Goal: Task Accomplishment & Management: Manage account settings

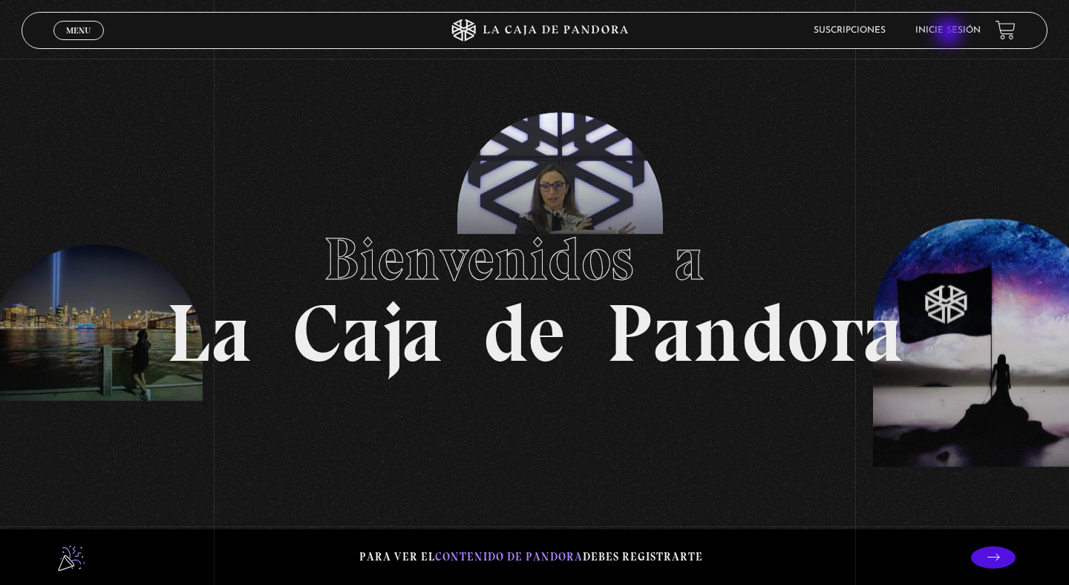
click at [951, 33] on link "Inicie sesión" at bounding box center [948, 30] width 65 height 9
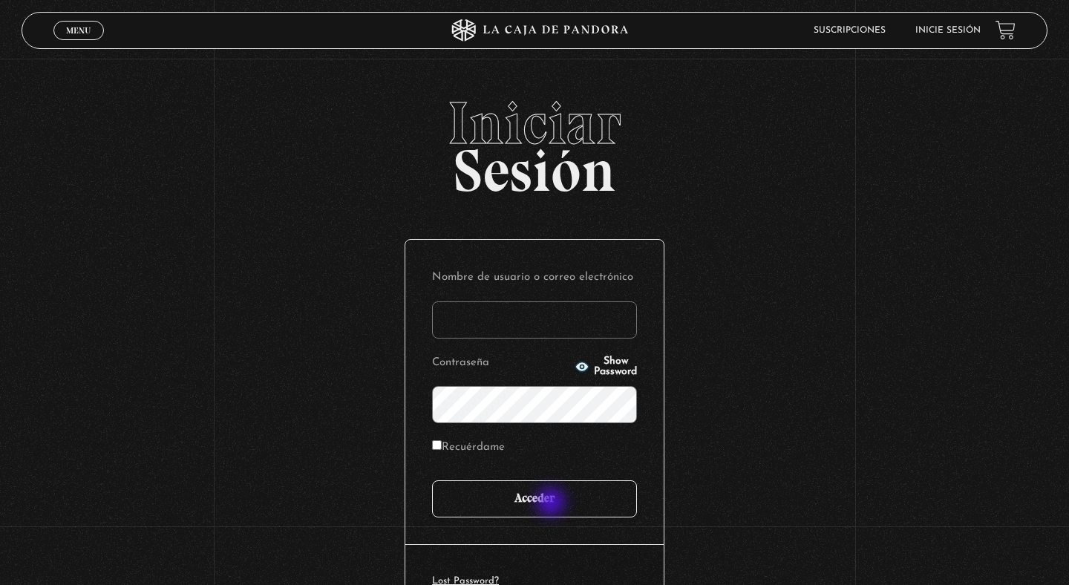
type input "[EMAIL_ADDRESS][DOMAIN_NAME]"
click at [553, 504] on input "Acceder" at bounding box center [534, 499] width 205 height 37
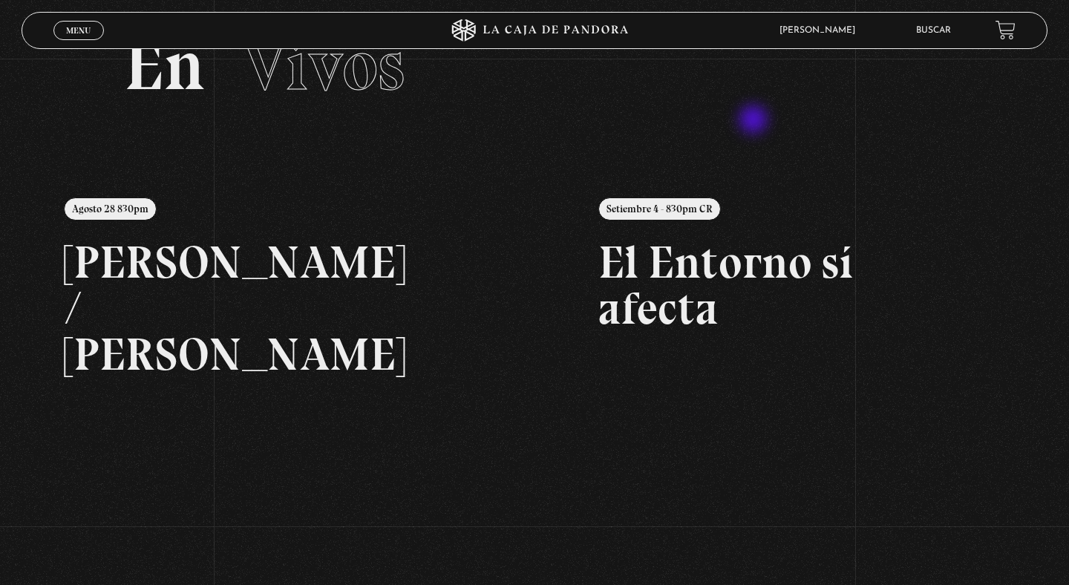
scroll to position [67, 0]
